Goal: Navigation & Orientation: Find specific page/section

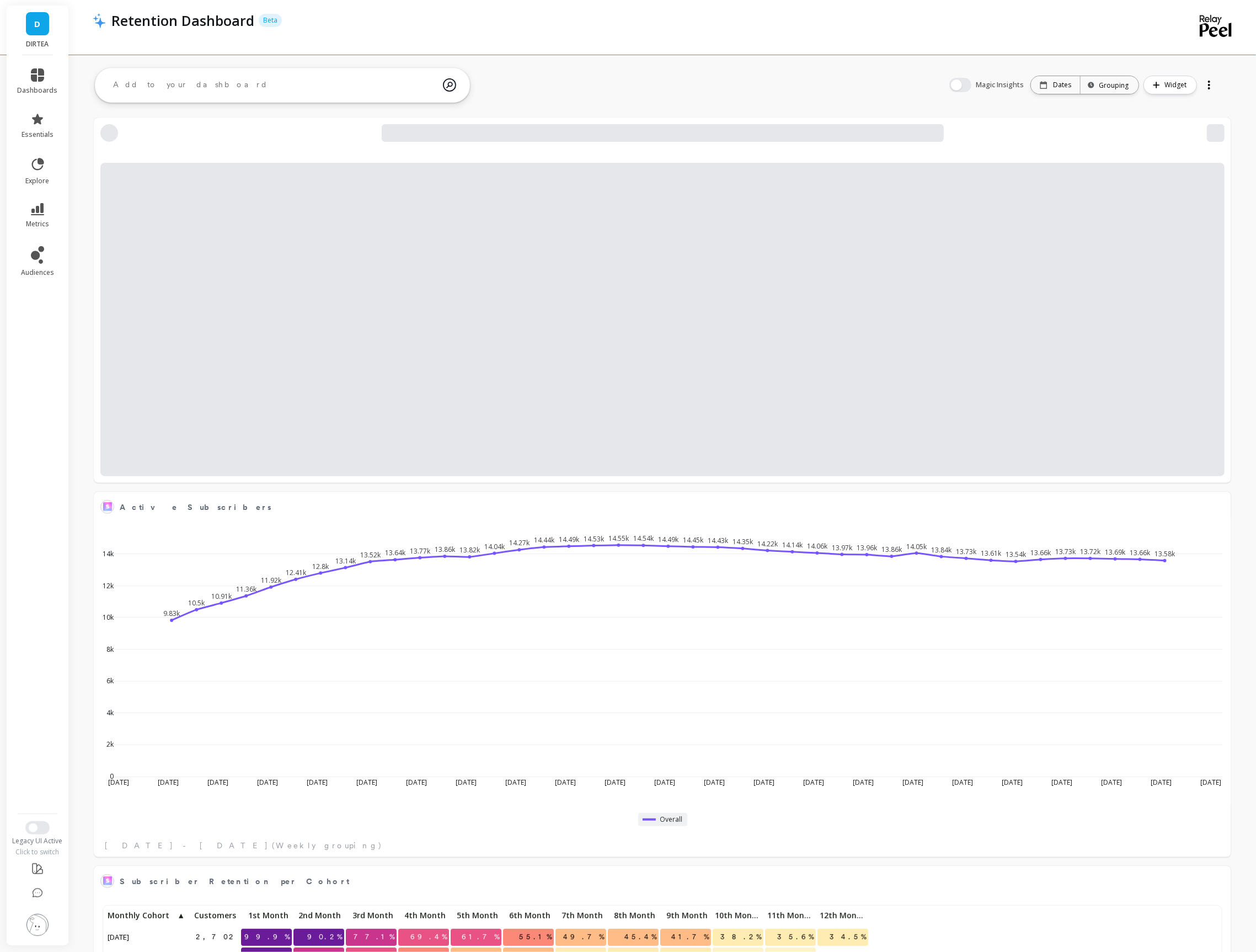
scroll to position [303, 1113]
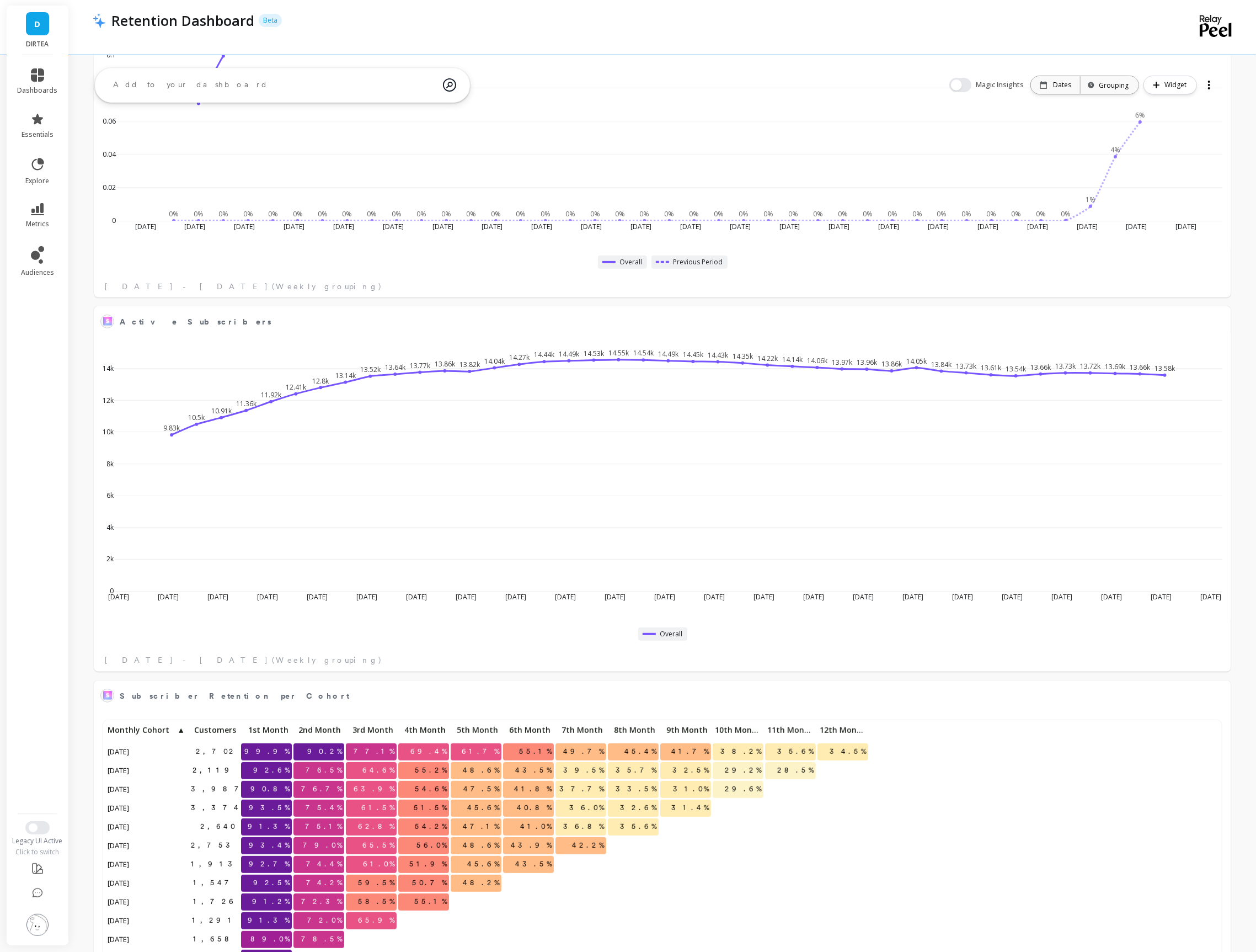
scroll to position [0, 0]
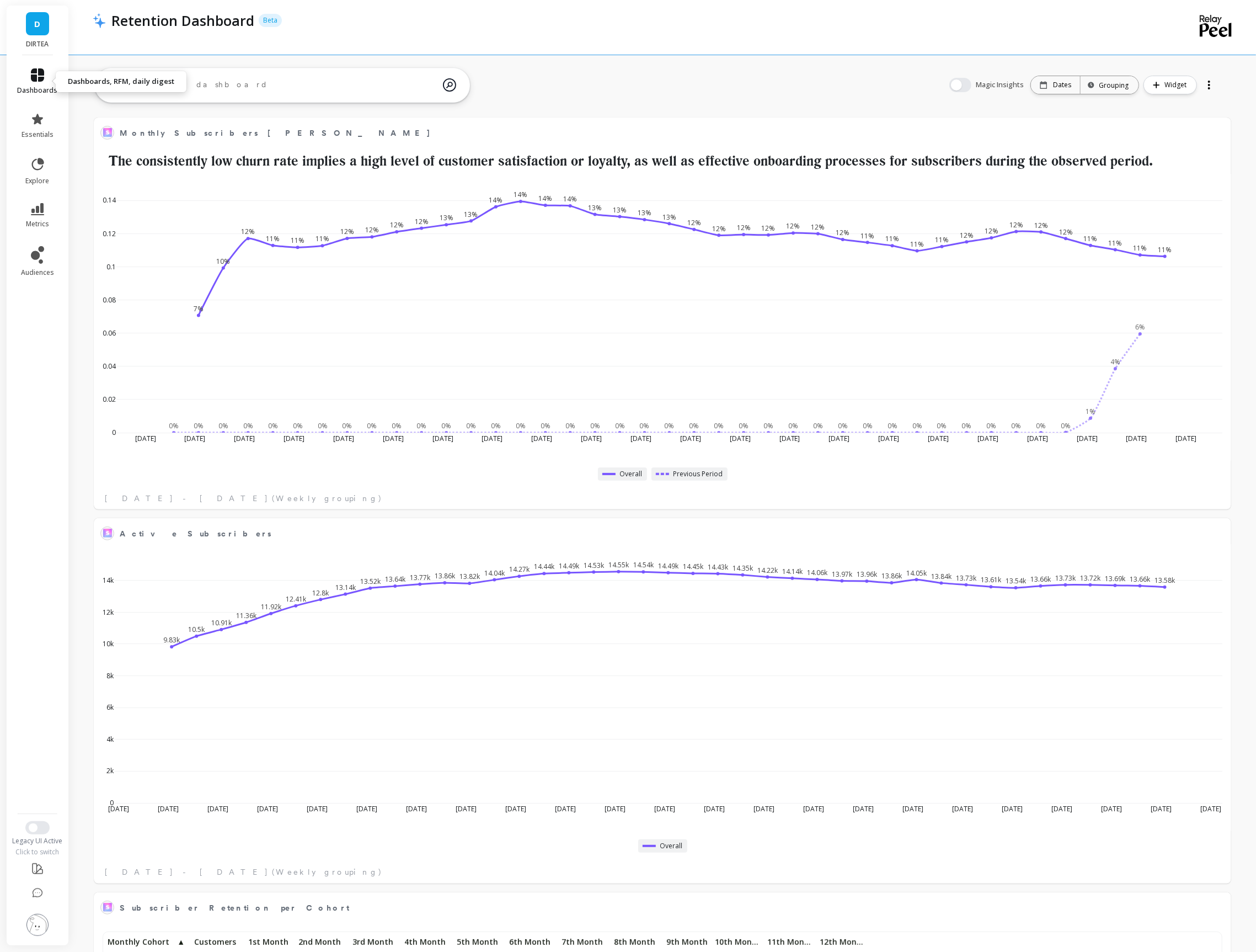
drag, startPoint x: 39, startPoint y: 72, endPoint x: 46, endPoint y: 75, distance: 7.6
click at [39, 72] on icon at bounding box center [38, 75] width 13 height 13
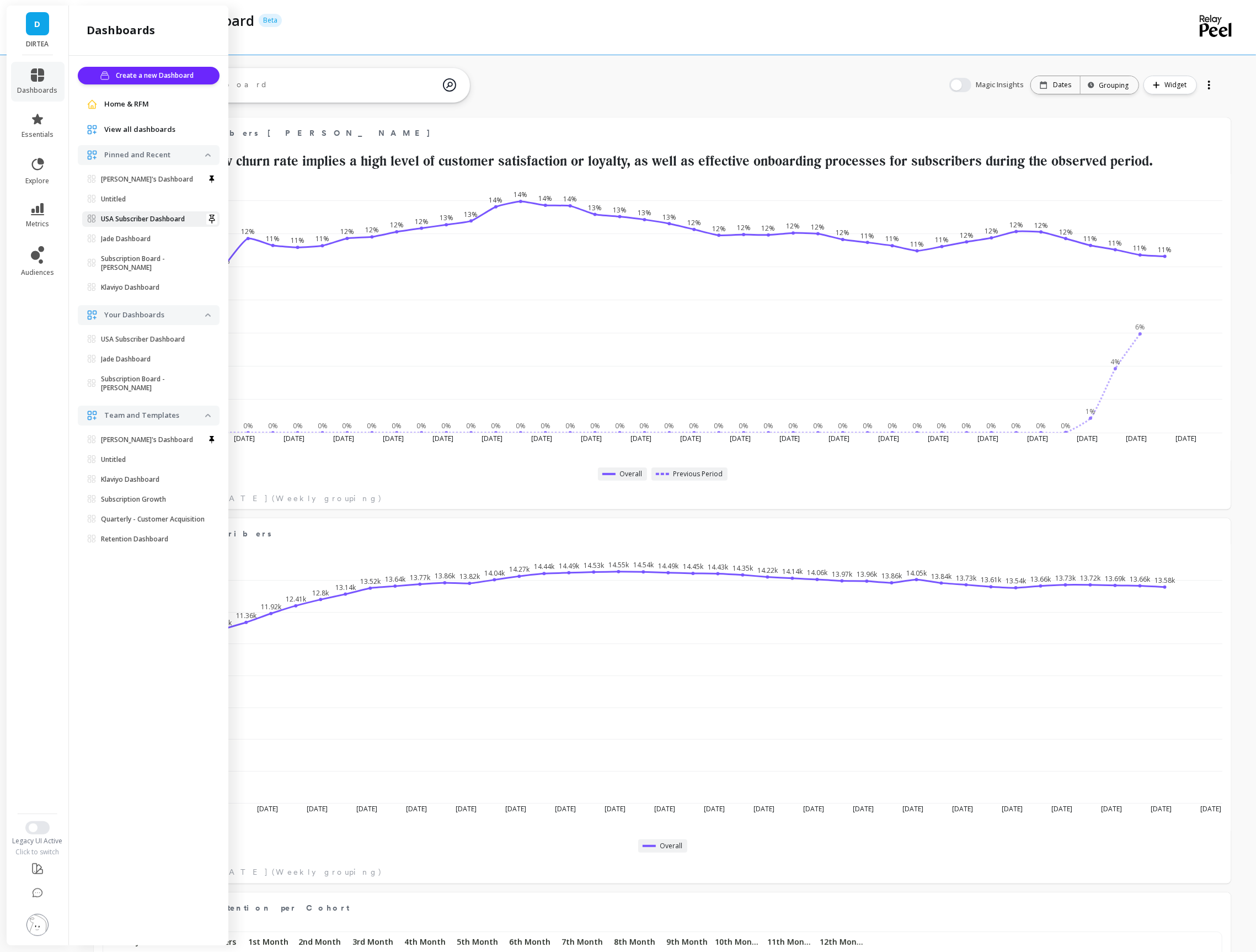
click at [122, 222] on p "USA Subscriber Dashboard" at bounding box center [143, 219] width 84 height 9
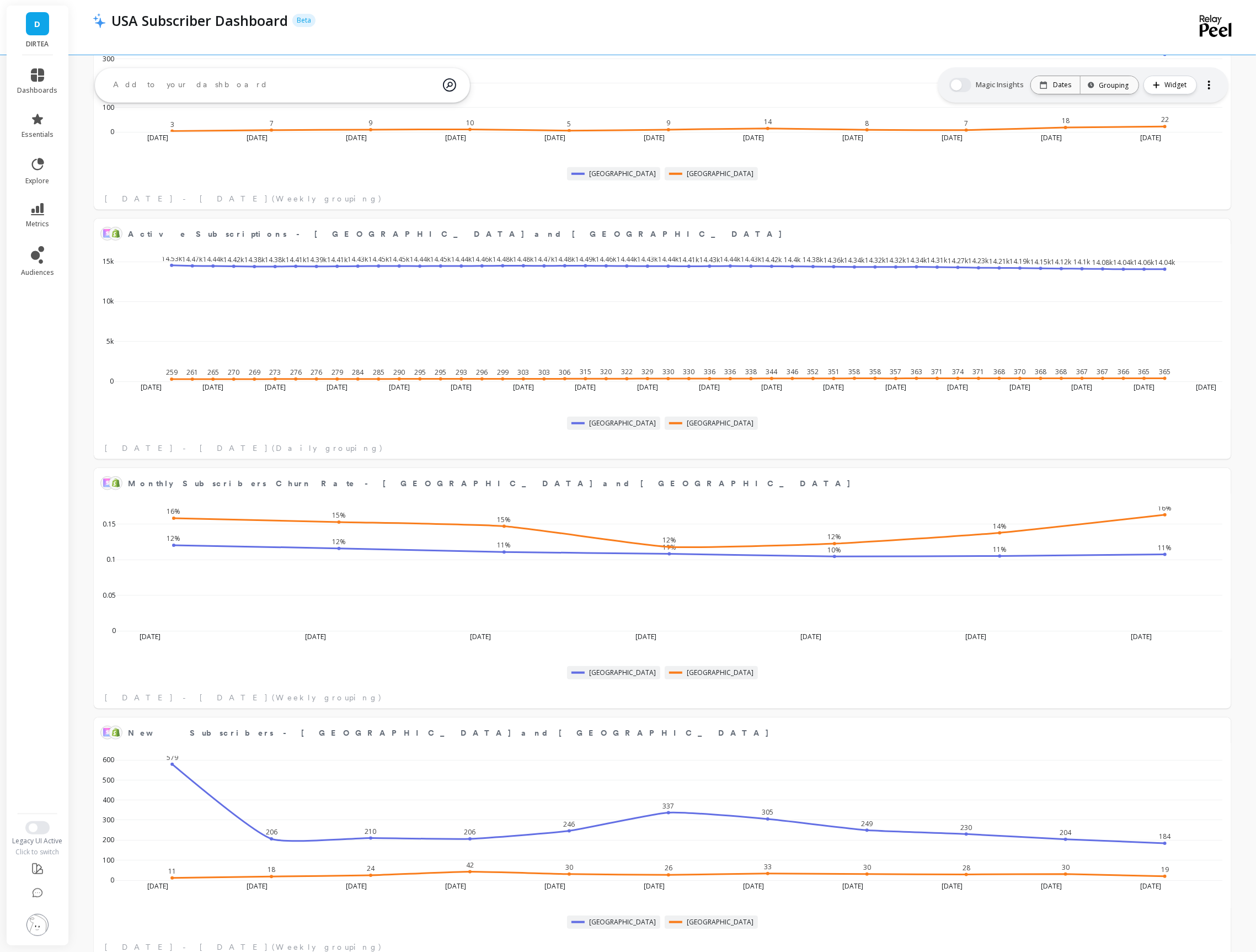
scroll to position [306, 0]
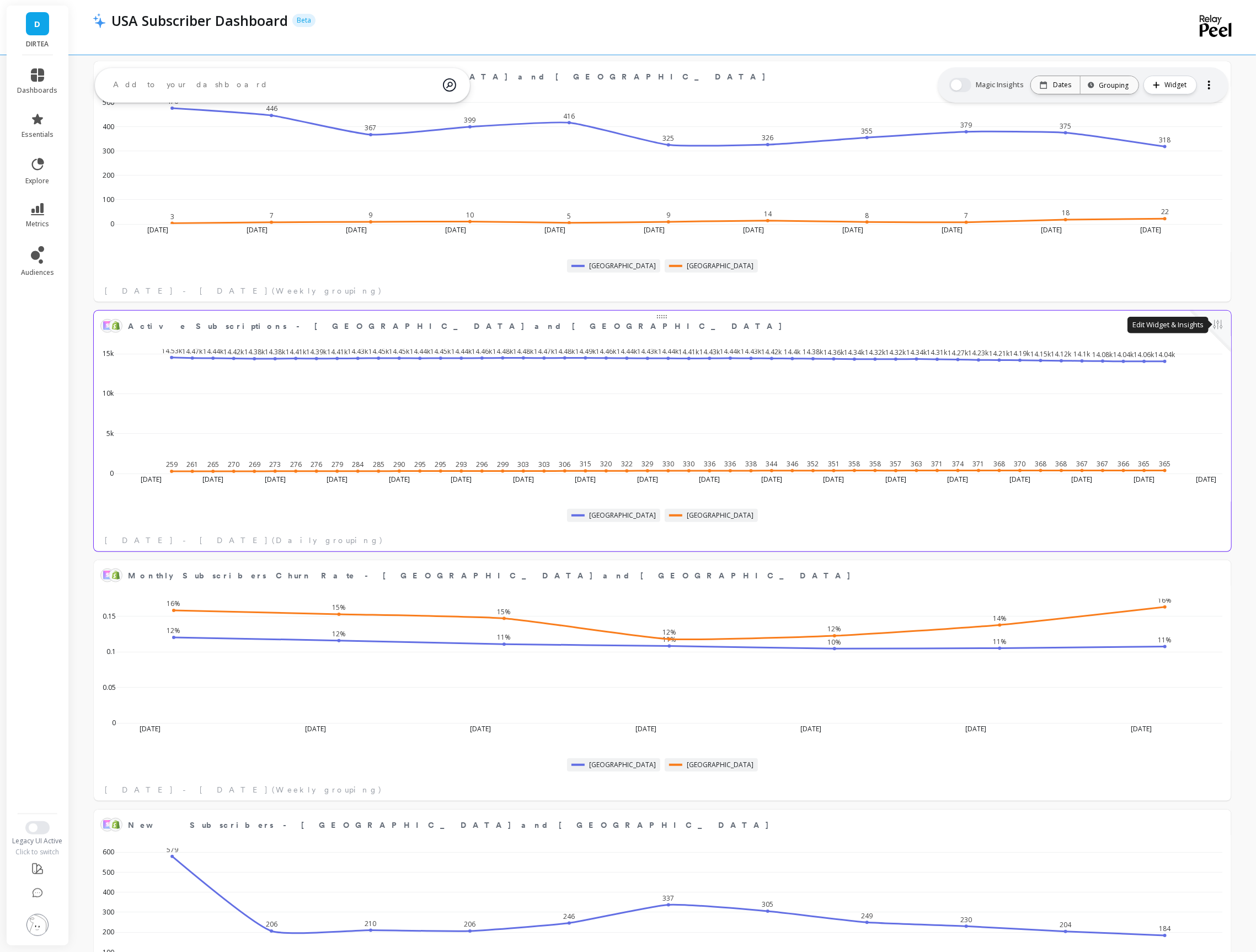
click at [1216, 328] on button at bounding box center [1218, 325] width 13 height 15
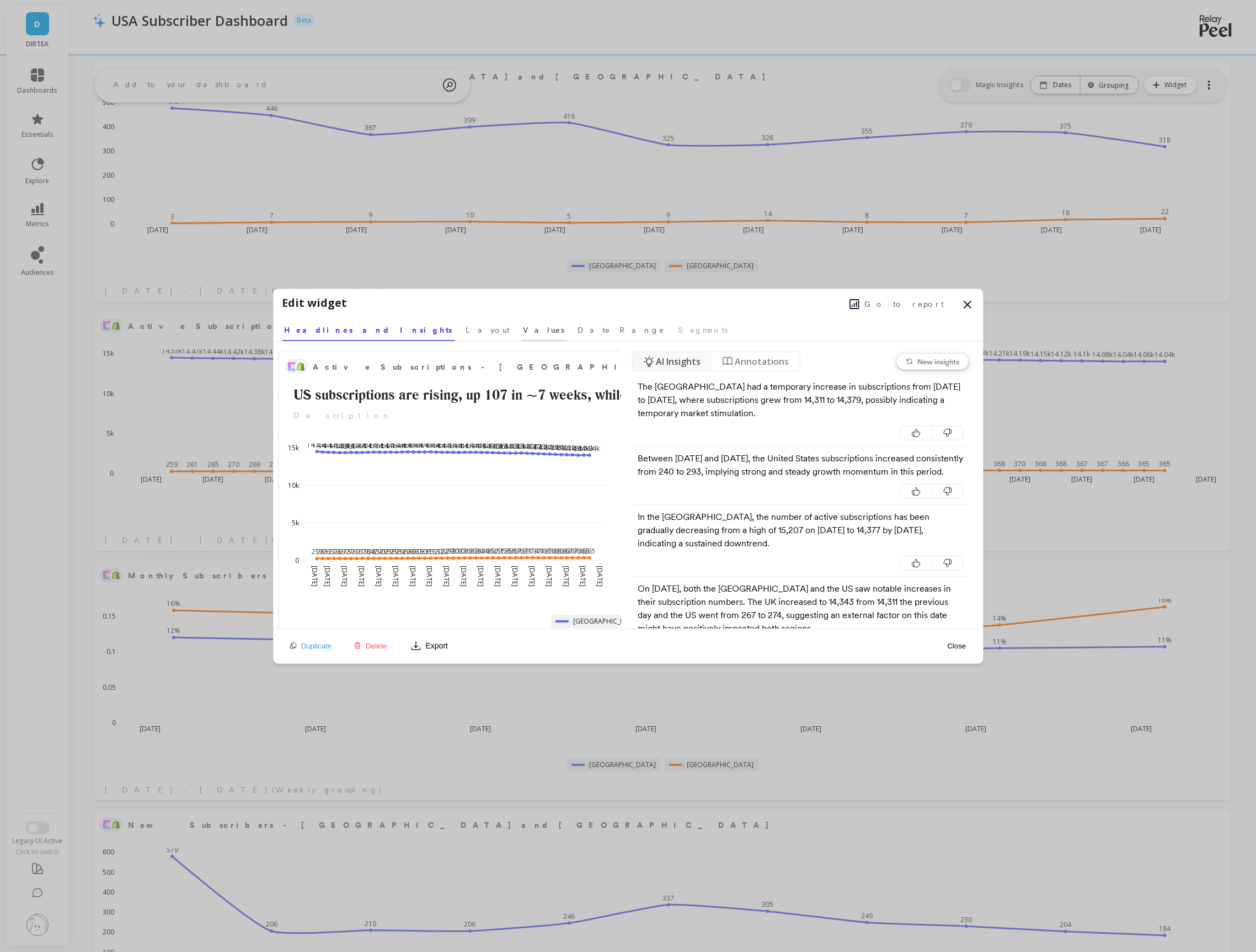
click at [523, 327] on span "Values" at bounding box center [544, 330] width 42 height 11
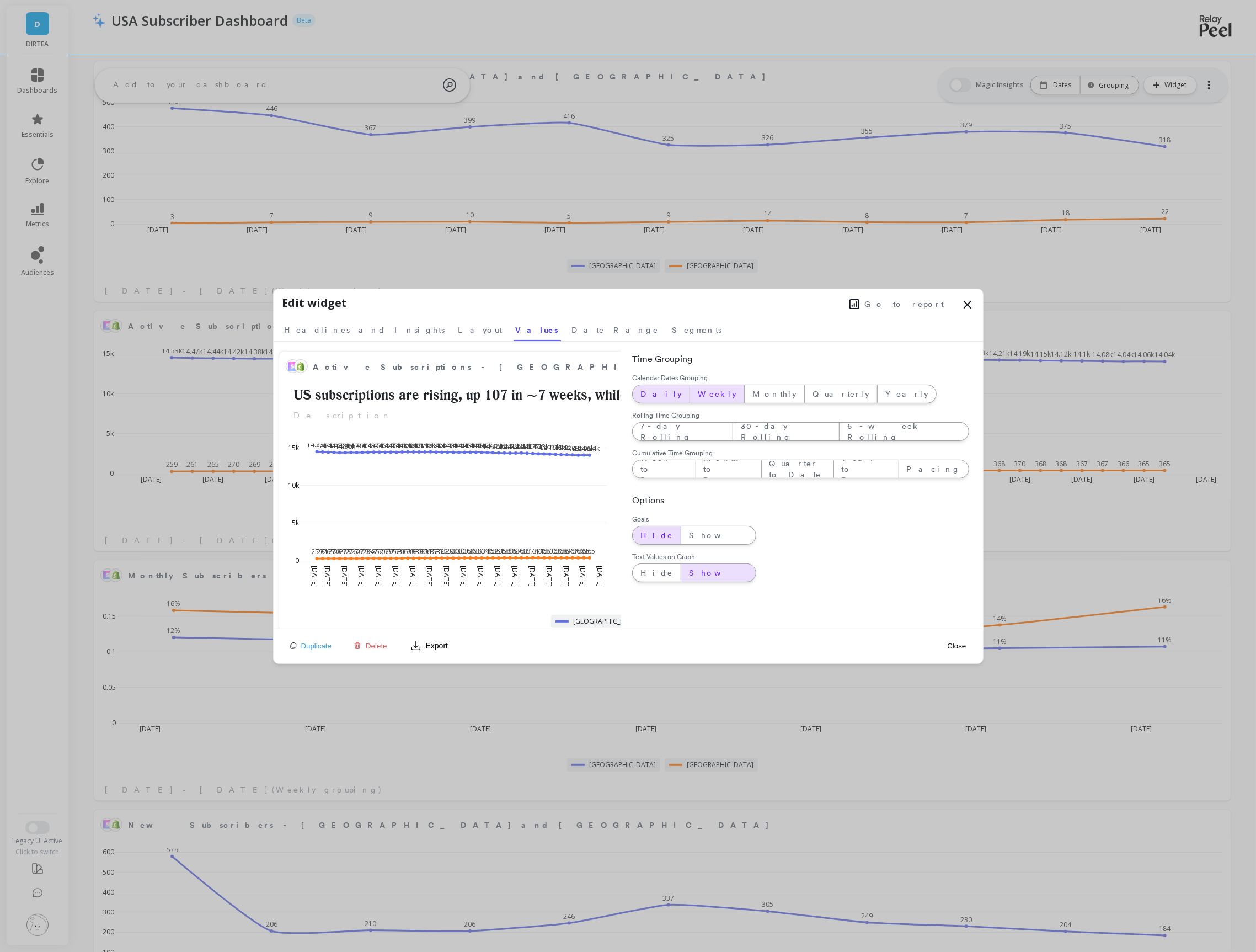
click at [690, 387] on div "Weekly" at bounding box center [716, 393] width 54 height 18
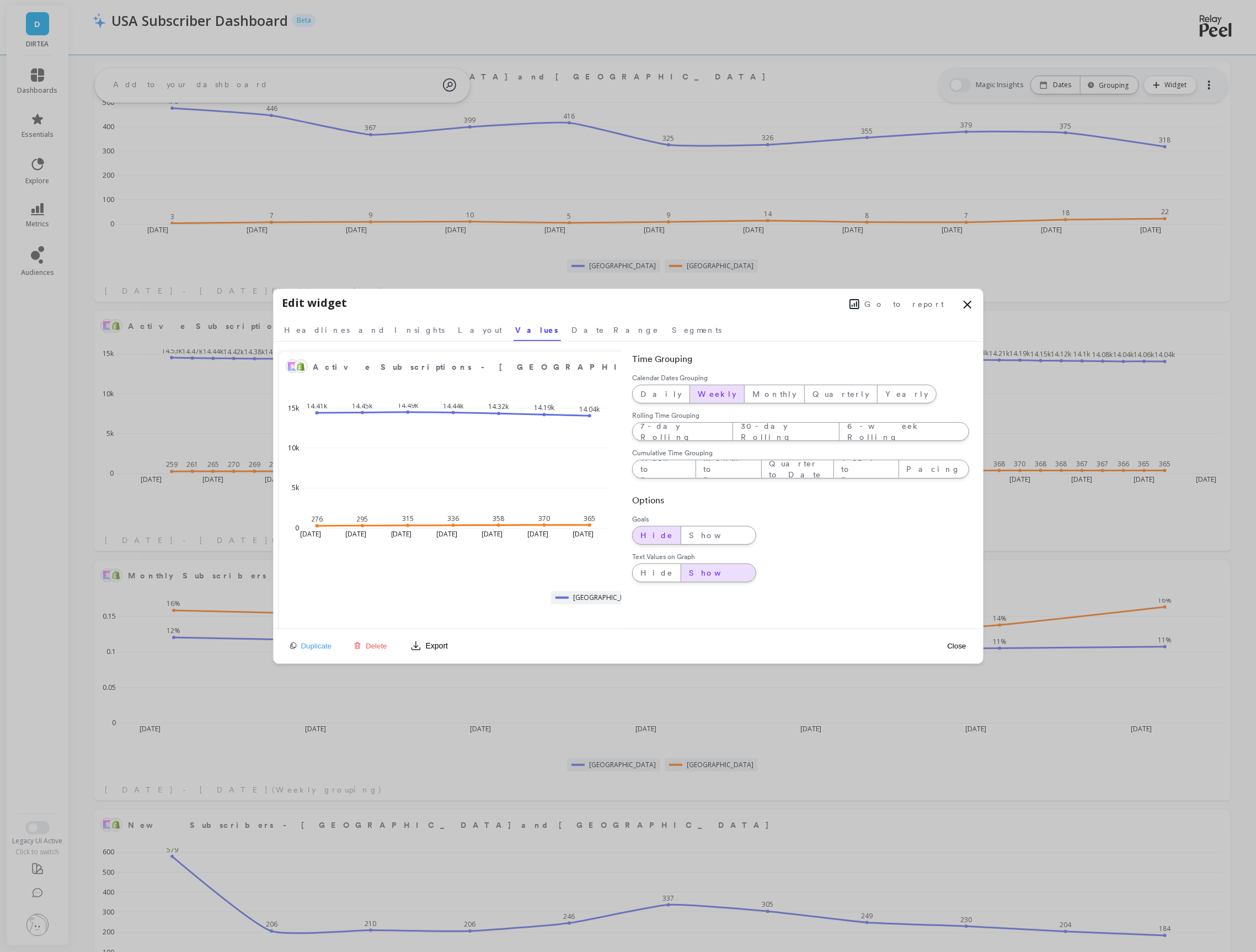
click at [956, 645] on button "Close" at bounding box center [956, 646] width 26 height 10
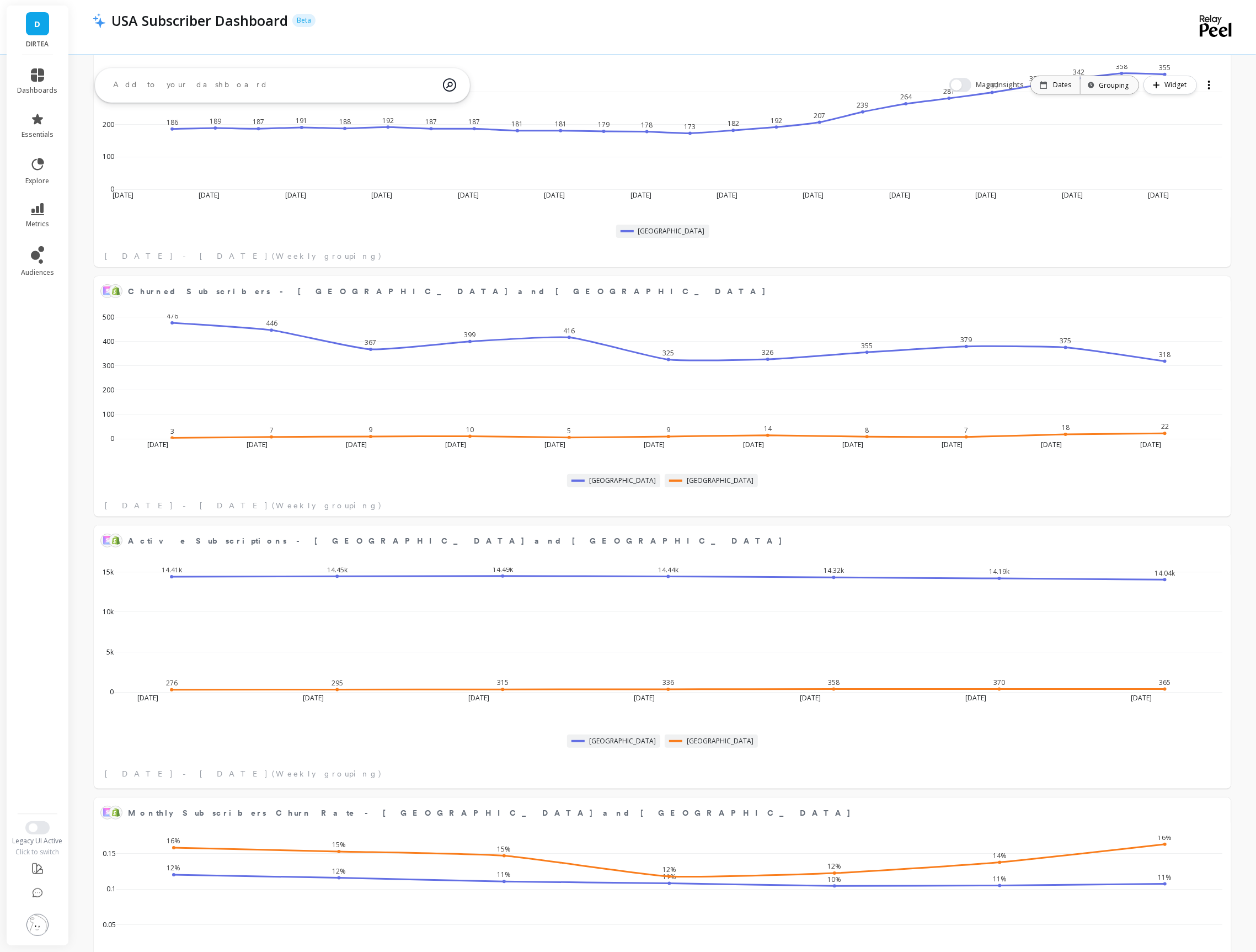
scroll to position [0, 0]
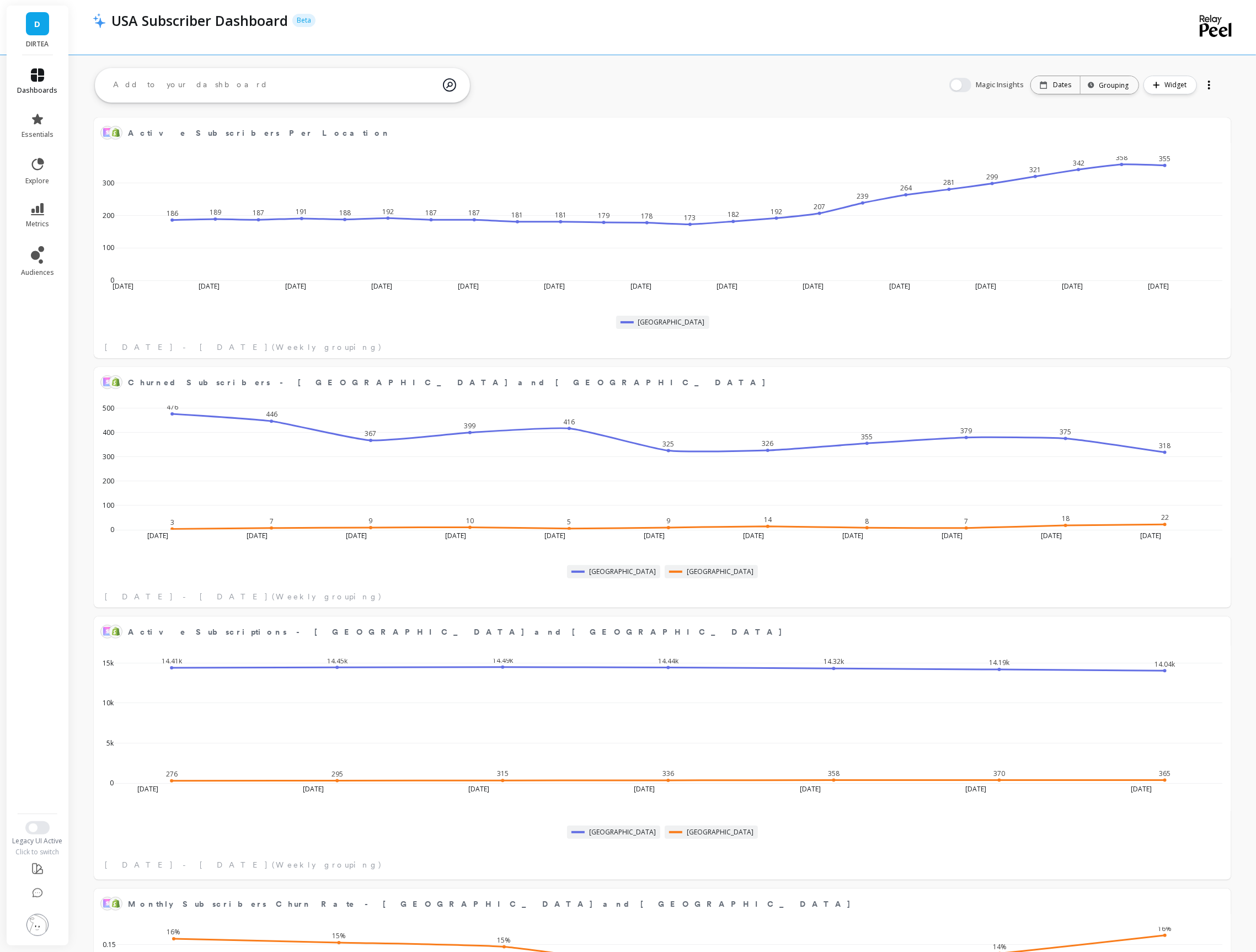
click at [44, 71] on icon at bounding box center [38, 75] width 13 height 13
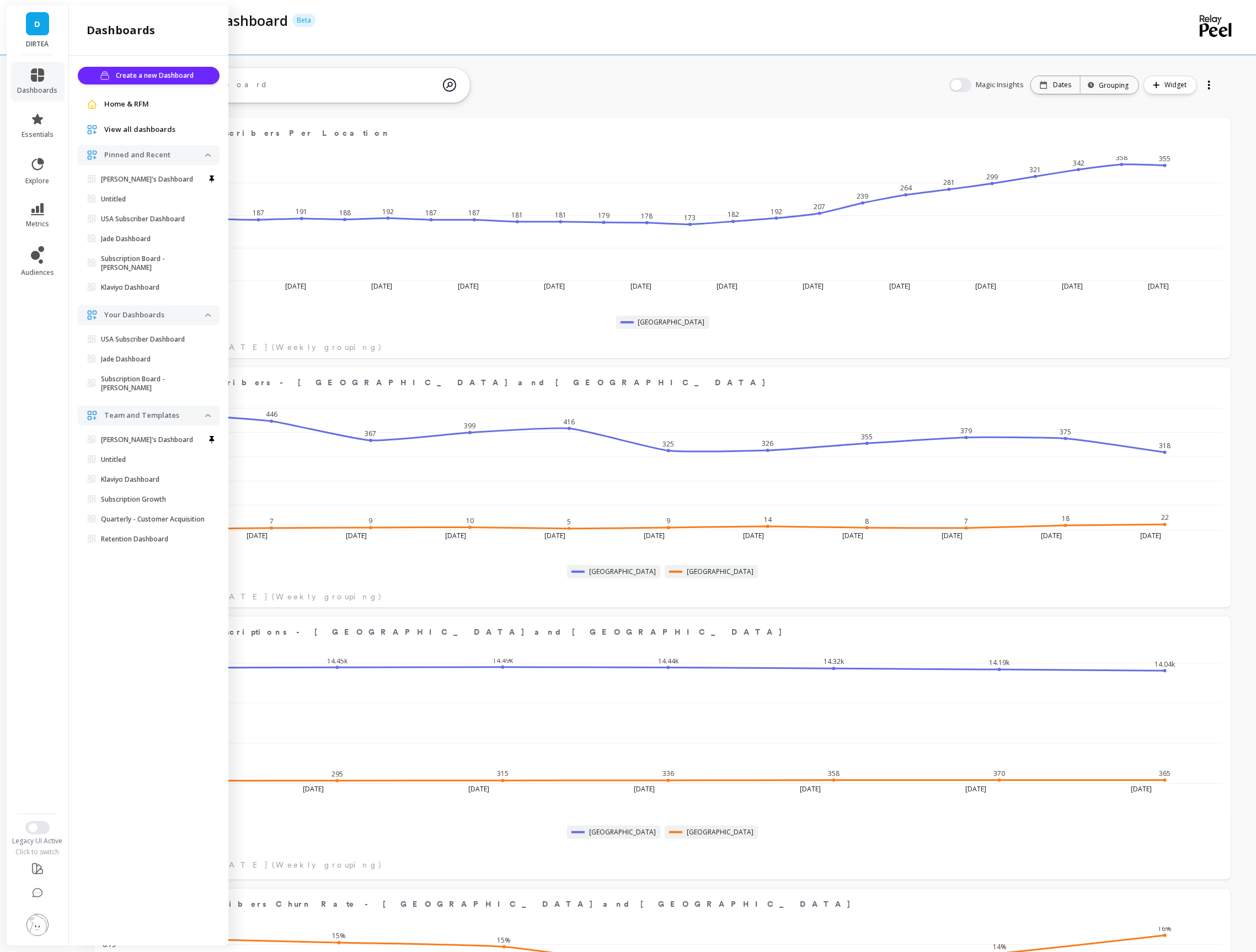
click at [149, 127] on span "View all dashboards" at bounding box center [140, 130] width 71 height 11
